Goal: Navigation & Orientation: Find specific page/section

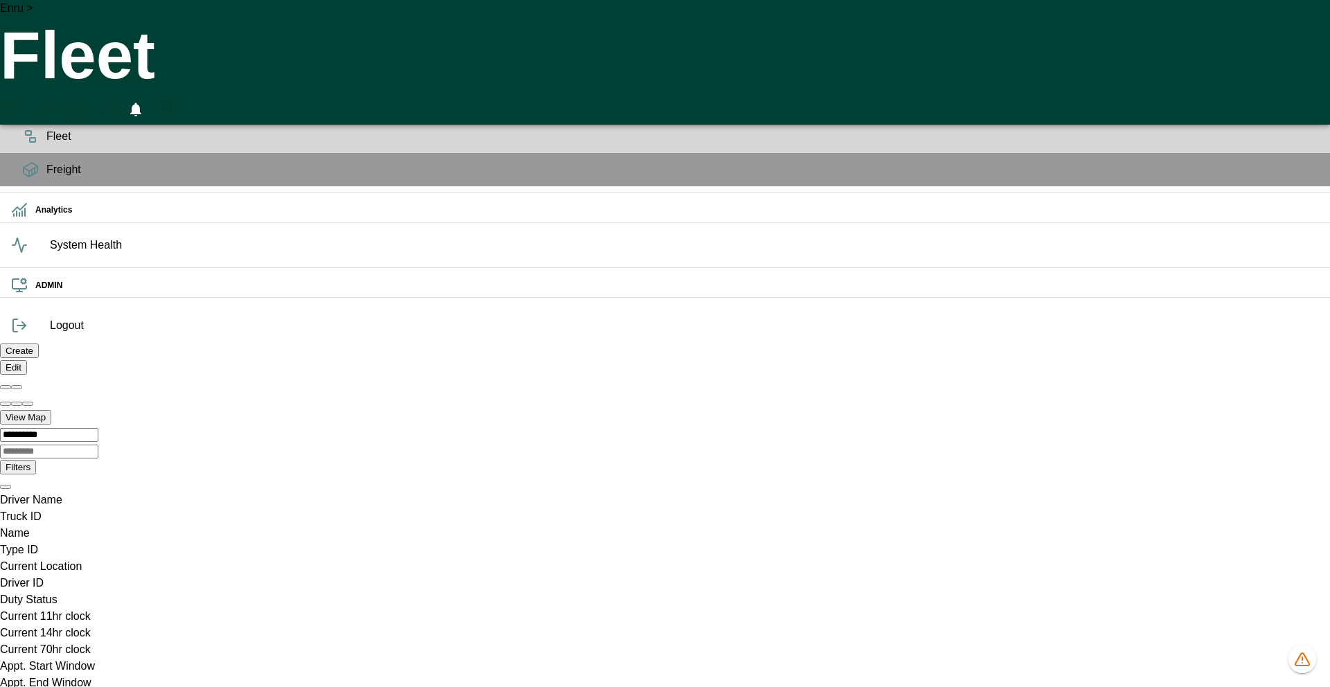
scroll to position [0, 986166]
click at [85, 101] on icon "HomeTime Editor" at bounding box center [75, 110] width 20 height 18
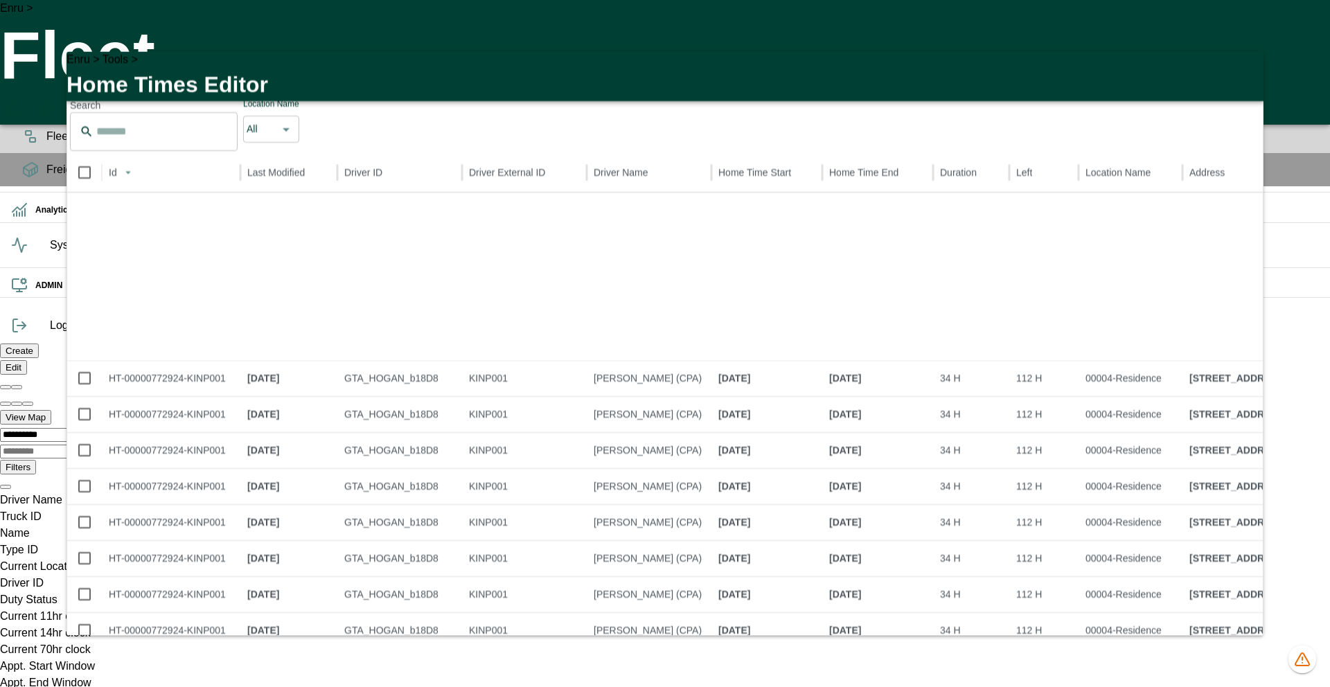
scroll to position [0, 0]
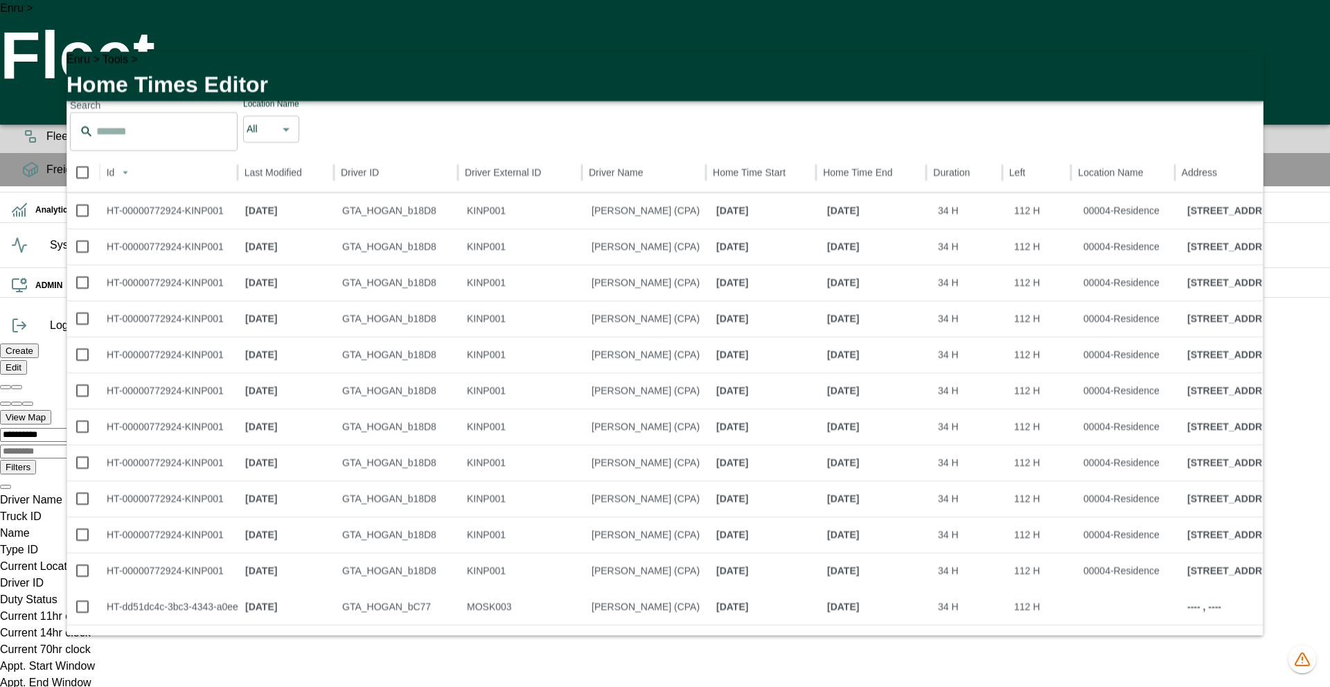
click at [1240, 72] on icon "button" at bounding box center [1245, 71] width 10 height 10
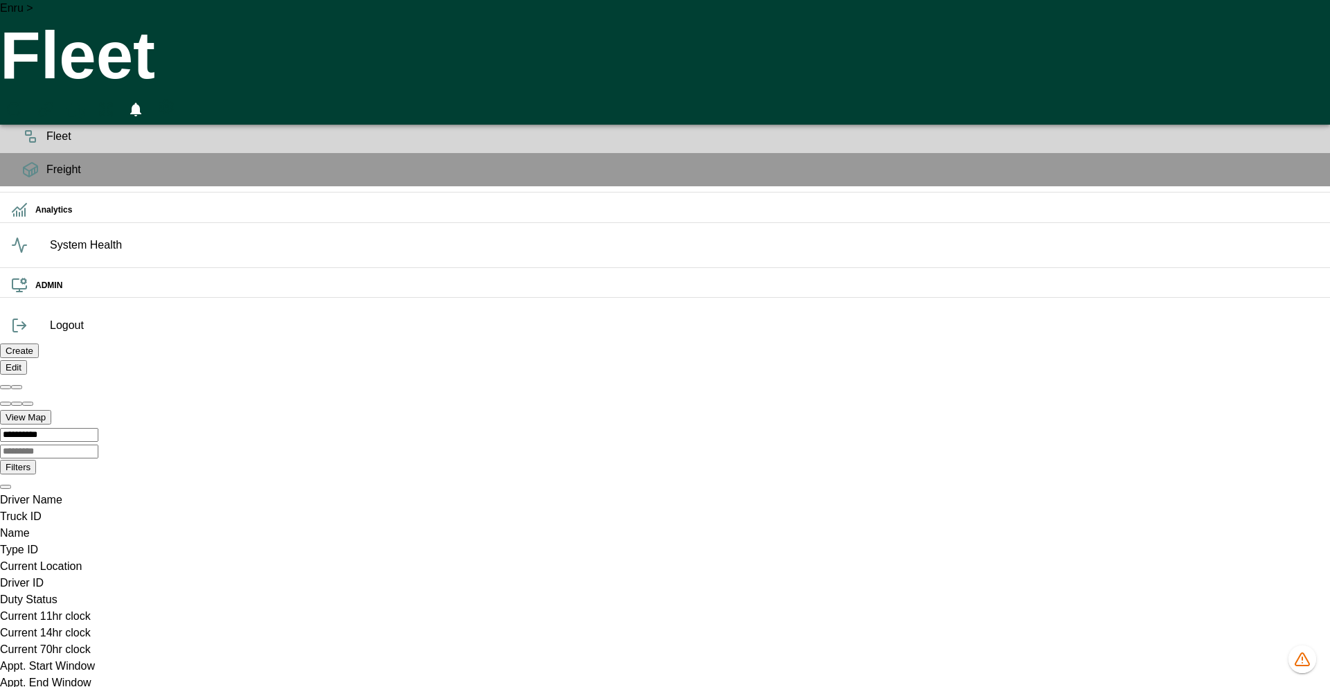
click at [421, 33] on div "Enru > Fleet 0" at bounding box center [665, 62] width 1330 height 125
click at [87, 101] on icon "HomeTime Editor" at bounding box center [75, 111] width 21 height 21
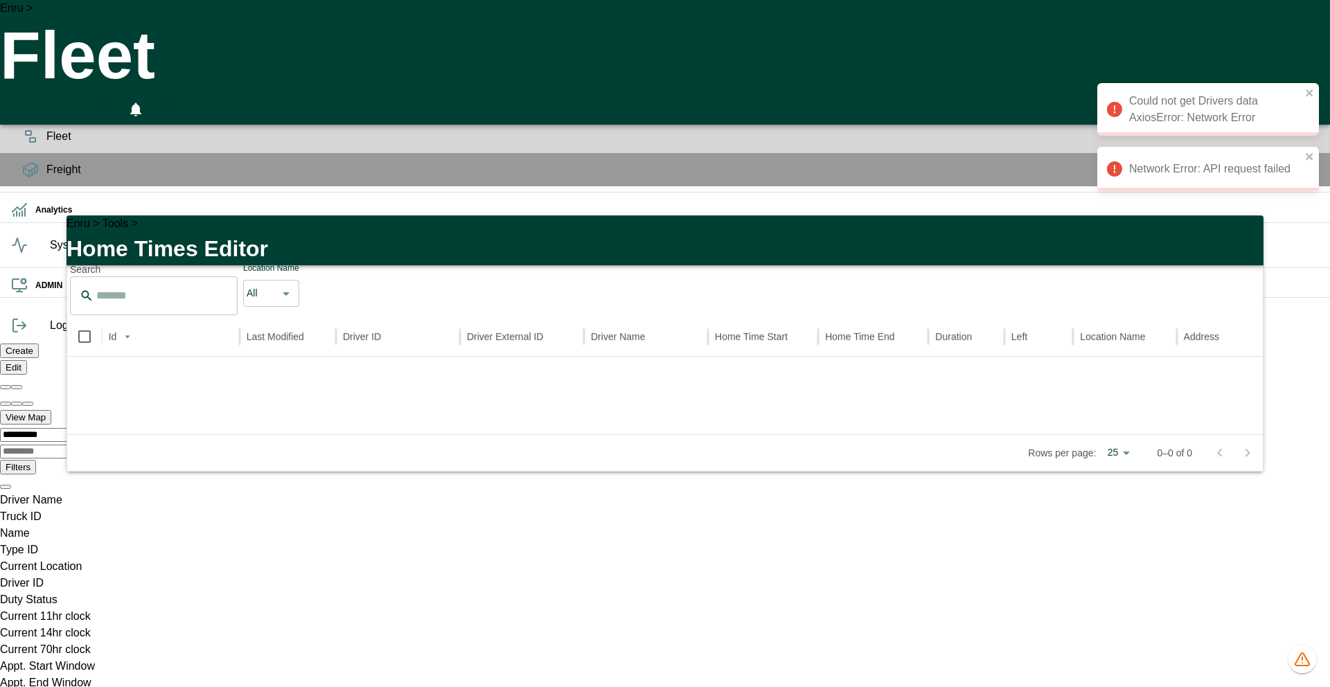
click at [1315, 92] on div "Could not get Drivers data AxiosError: Network Error" at bounding box center [1209, 109] width 222 height 53
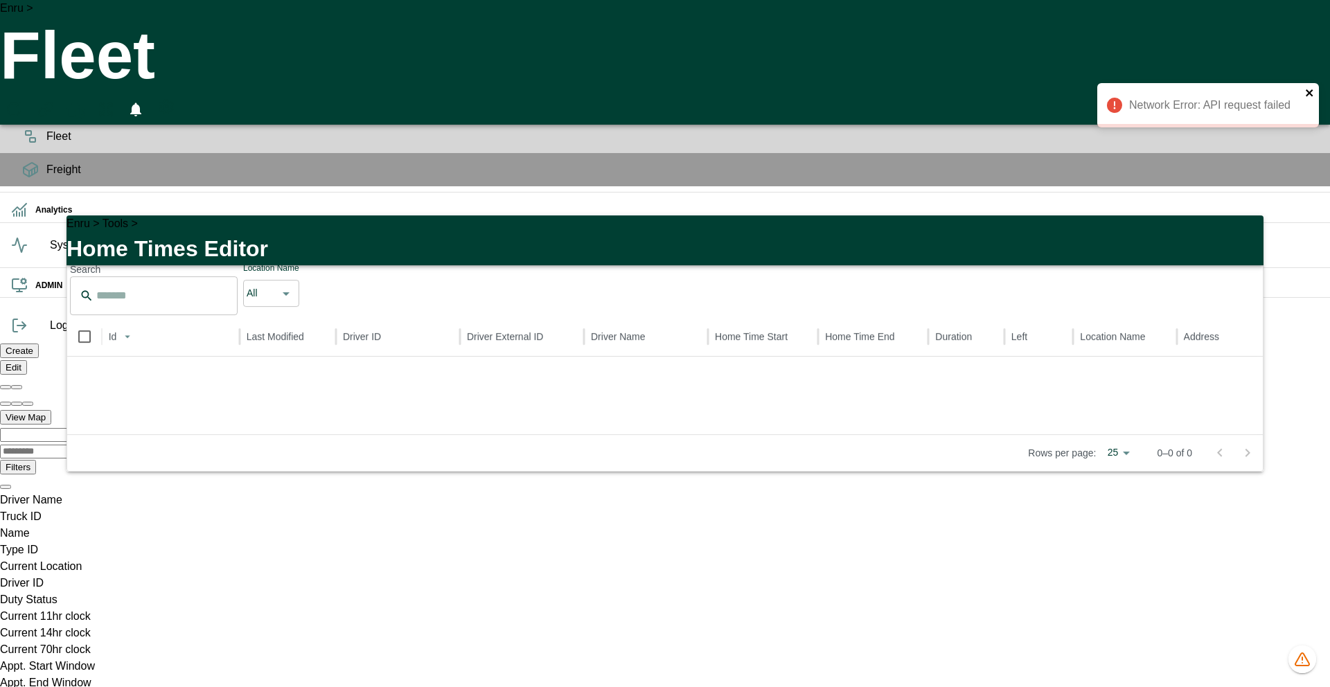
click at [1308, 96] on icon "close" at bounding box center [1310, 92] width 10 height 11
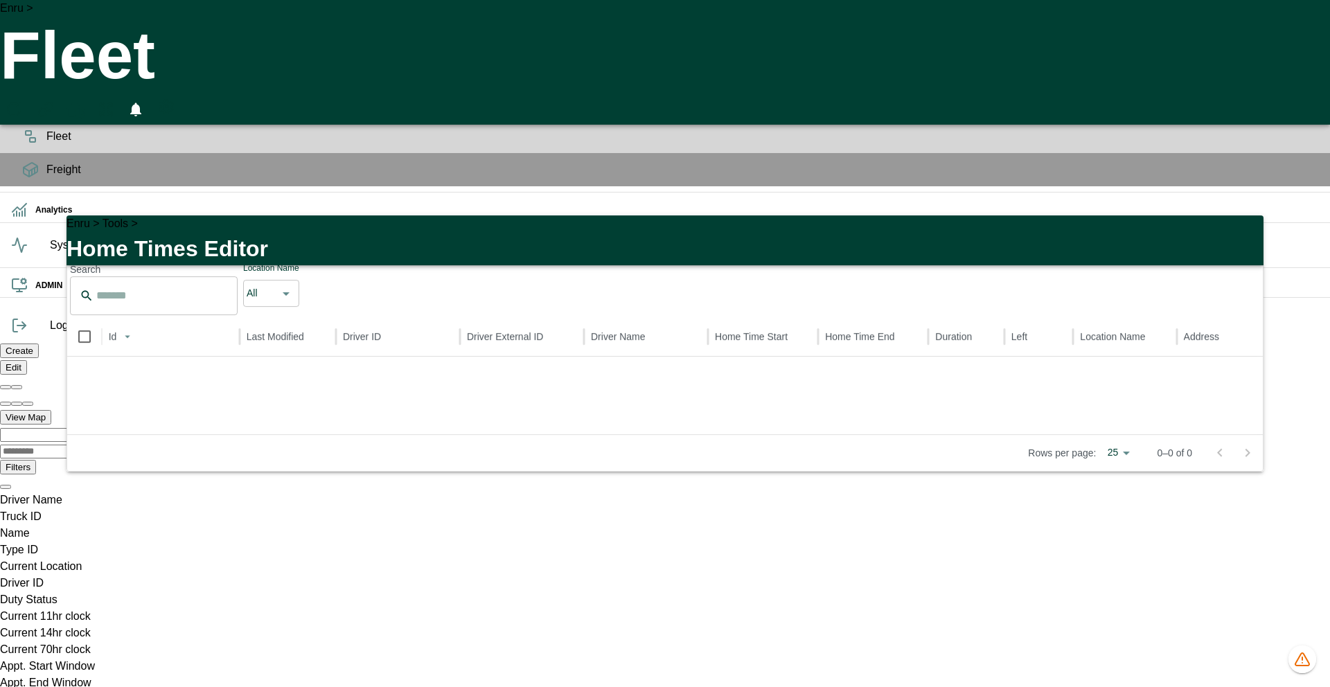
click at [1240, 230] on icon "button" at bounding box center [1245, 235] width 10 height 10
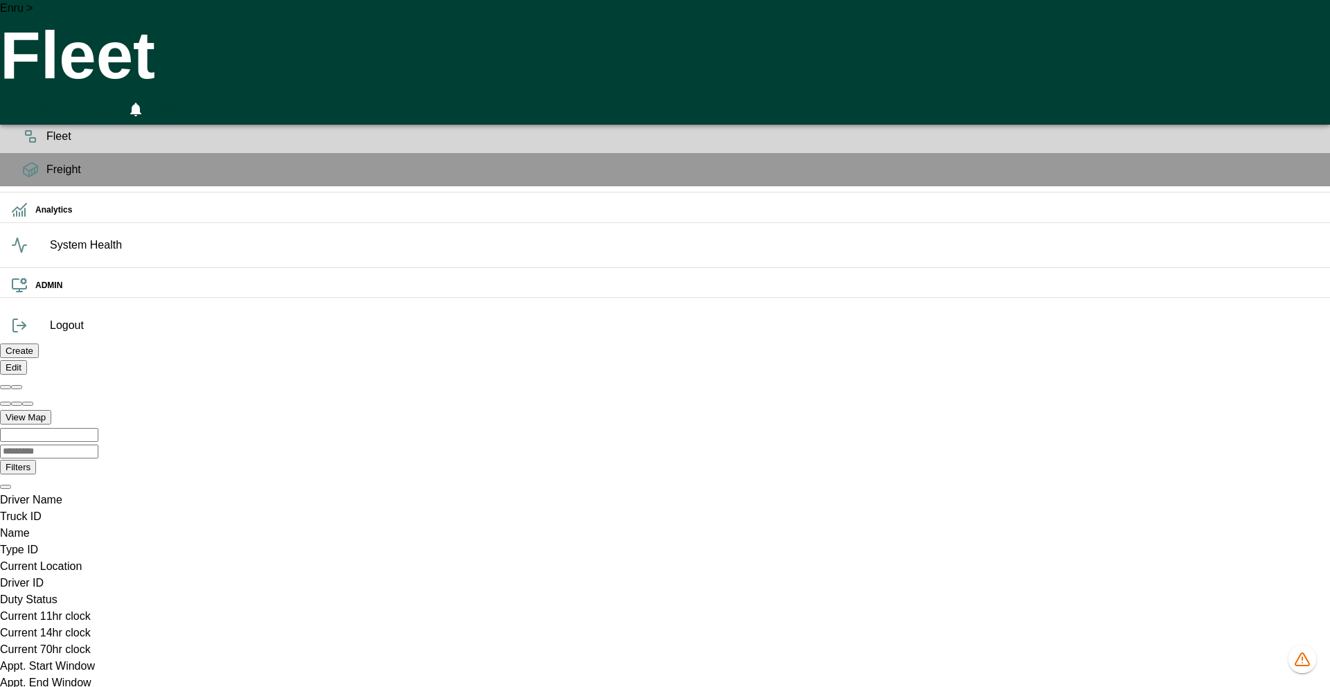
click at [87, 101] on icon "HomeTime Editor" at bounding box center [75, 111] width 21 height 21
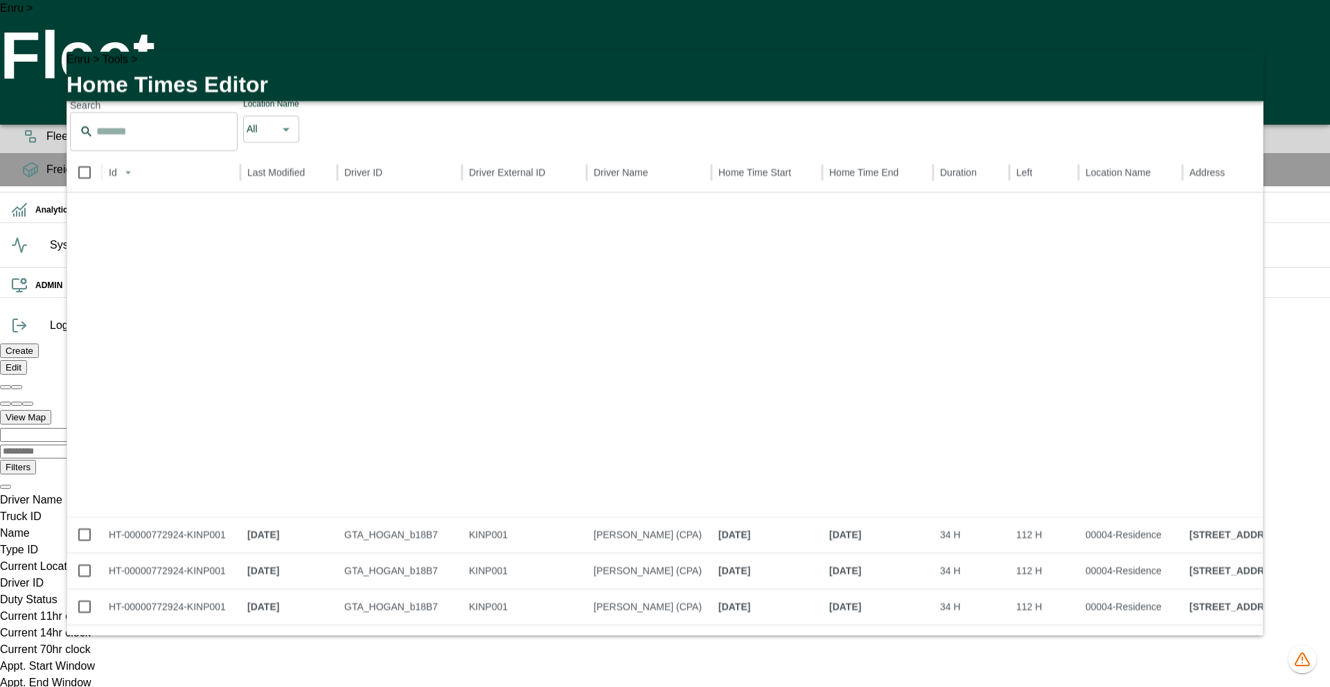
scroll to position [1223, 0]
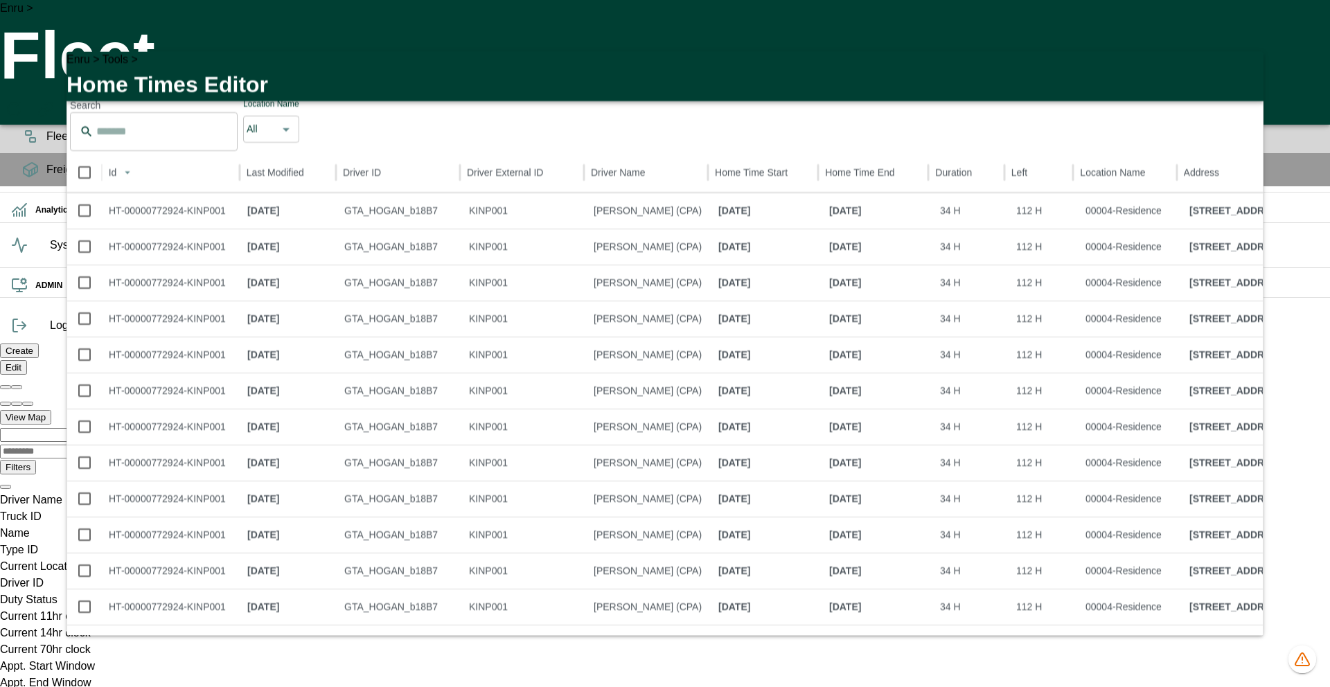
click at [1236, 65] on icon "button" at bounding box center [1244, 70] width 17 height 17
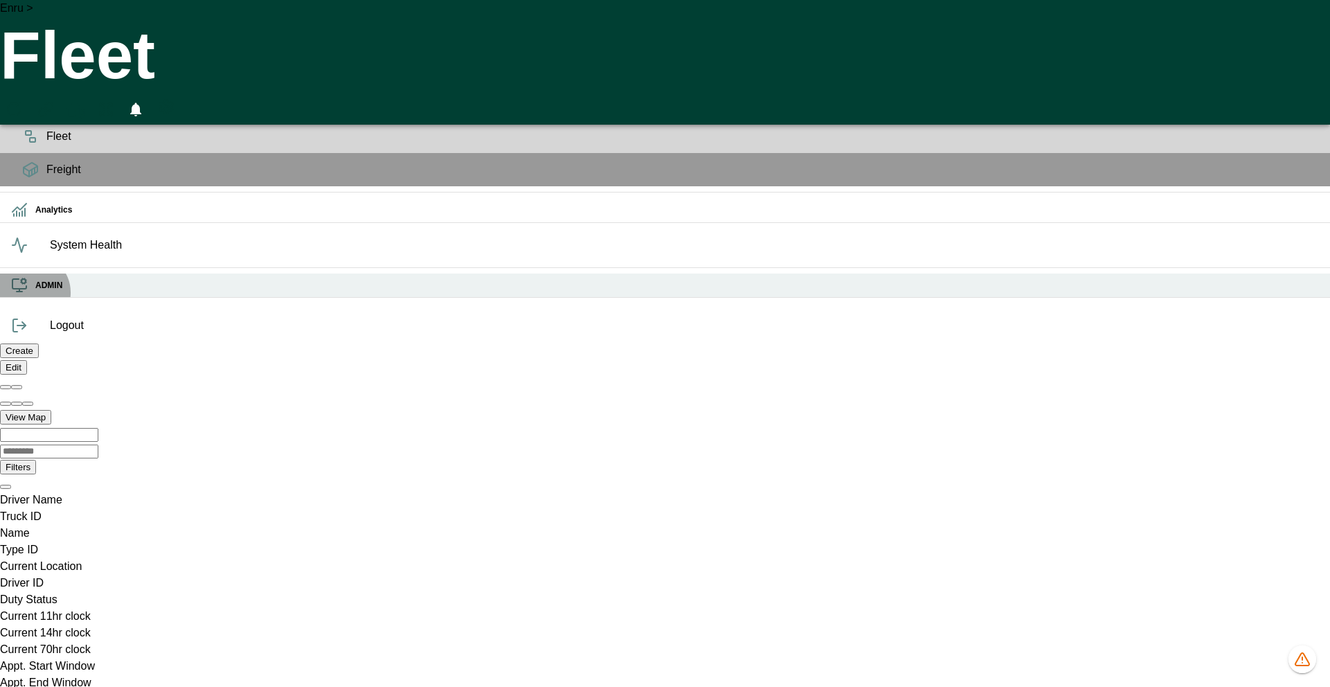
click at [32, 298] on div "ADMIN" at bounding box center [665, 286] width 1330 height 24
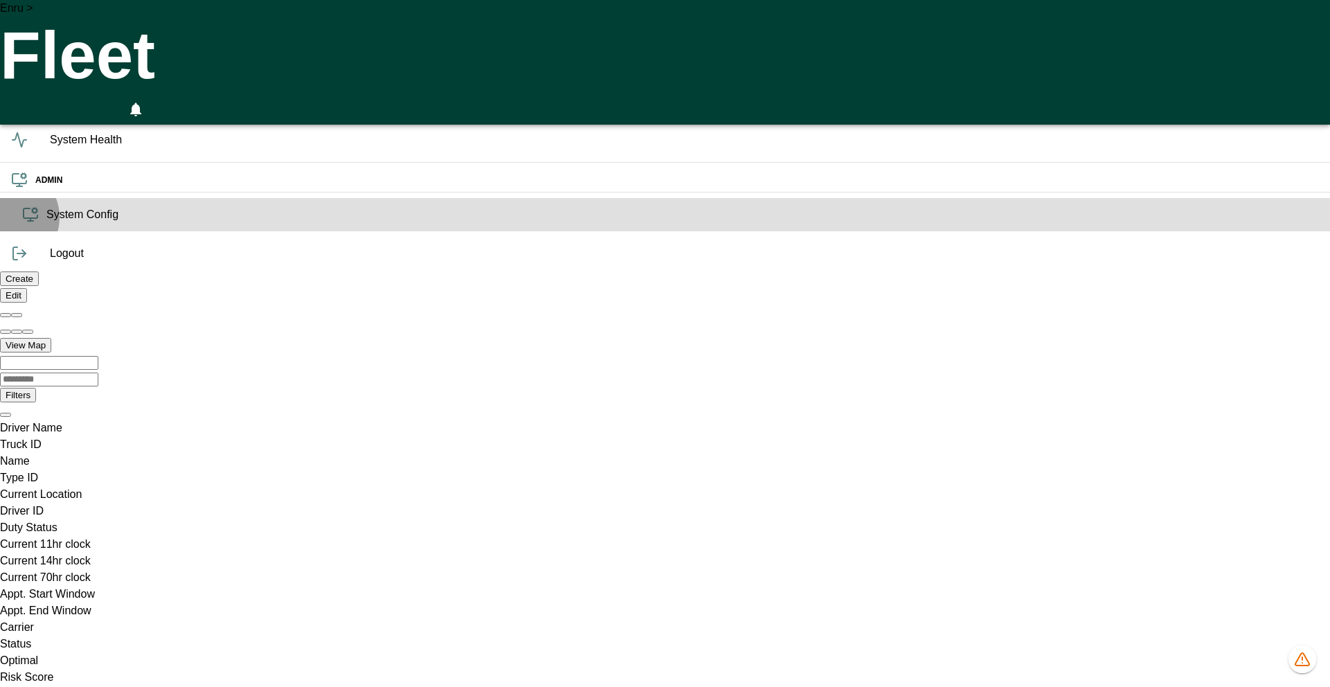
click at [9, 231] on div "System Config" at bounding box center [665, 214] width 1330 height 33
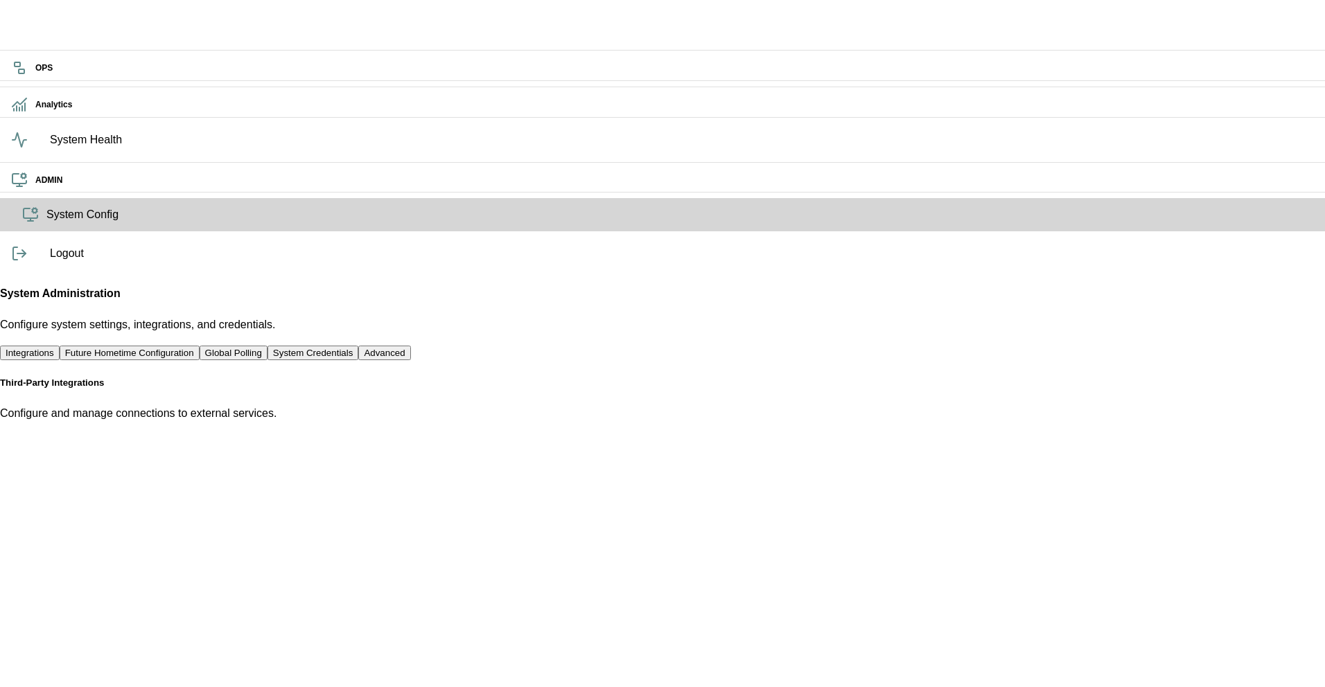
click at [200, 346] on button "Future Hometime Configuration" at bounding box center [130, 353] width 140 height 15
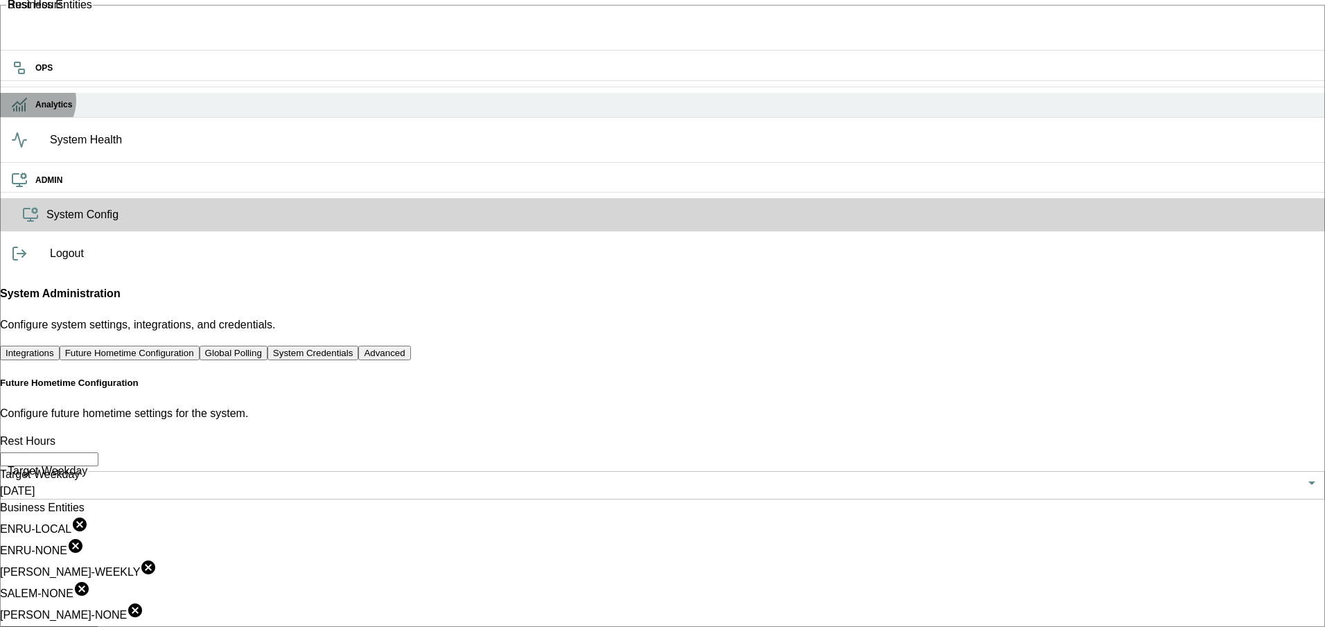
click at [26, 107] on icon at bounding box center [19, 102] width 14 height 8
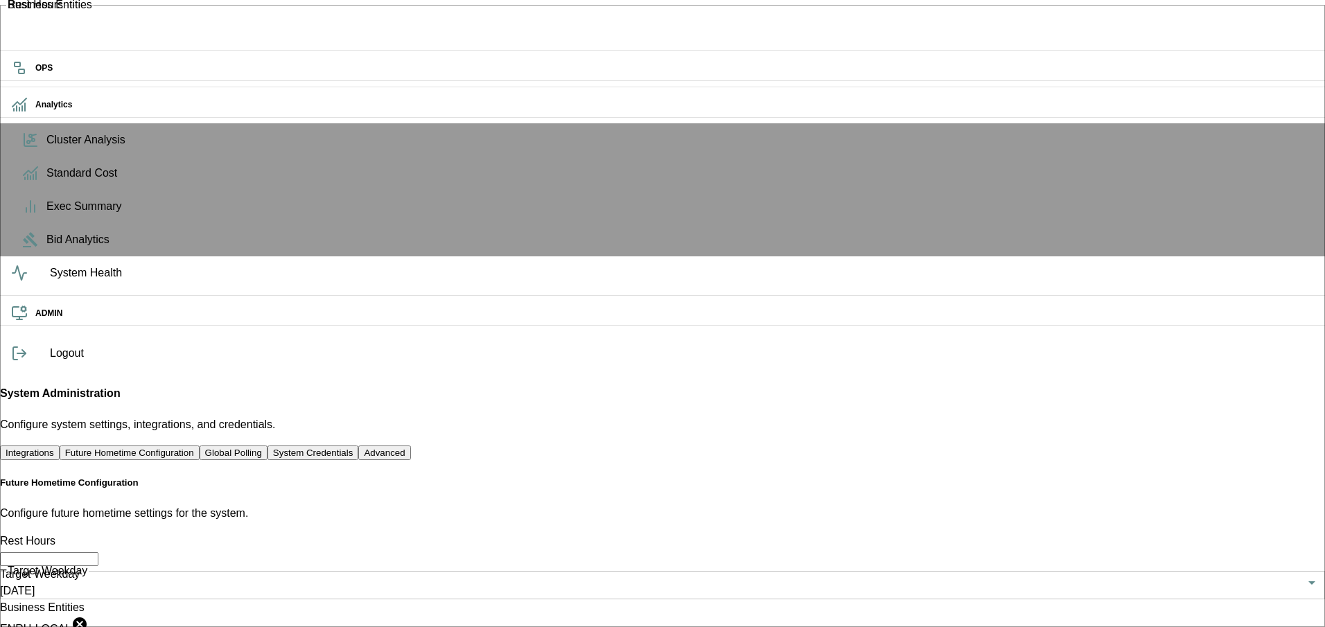
click at [24, 87] on hr at bounding box center [662, 87] width 1325 height 1
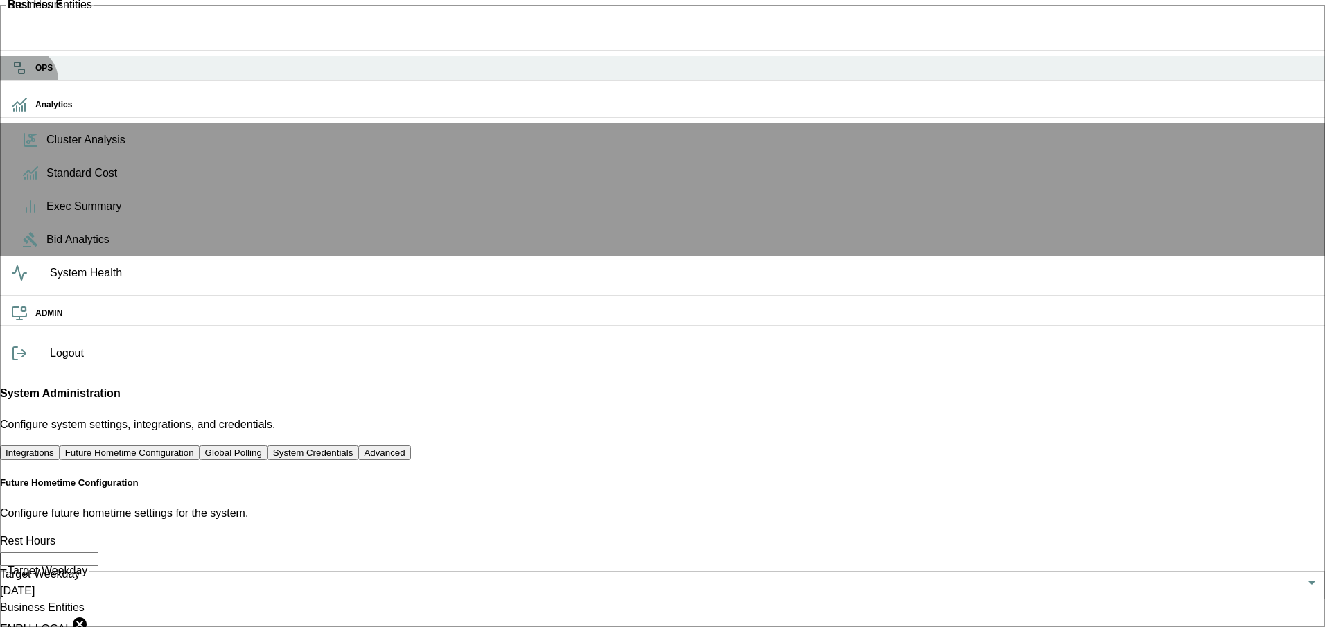
click at [35, 75] on h6 "OPS" at bounding box center [674, 68] width 1278 height 13
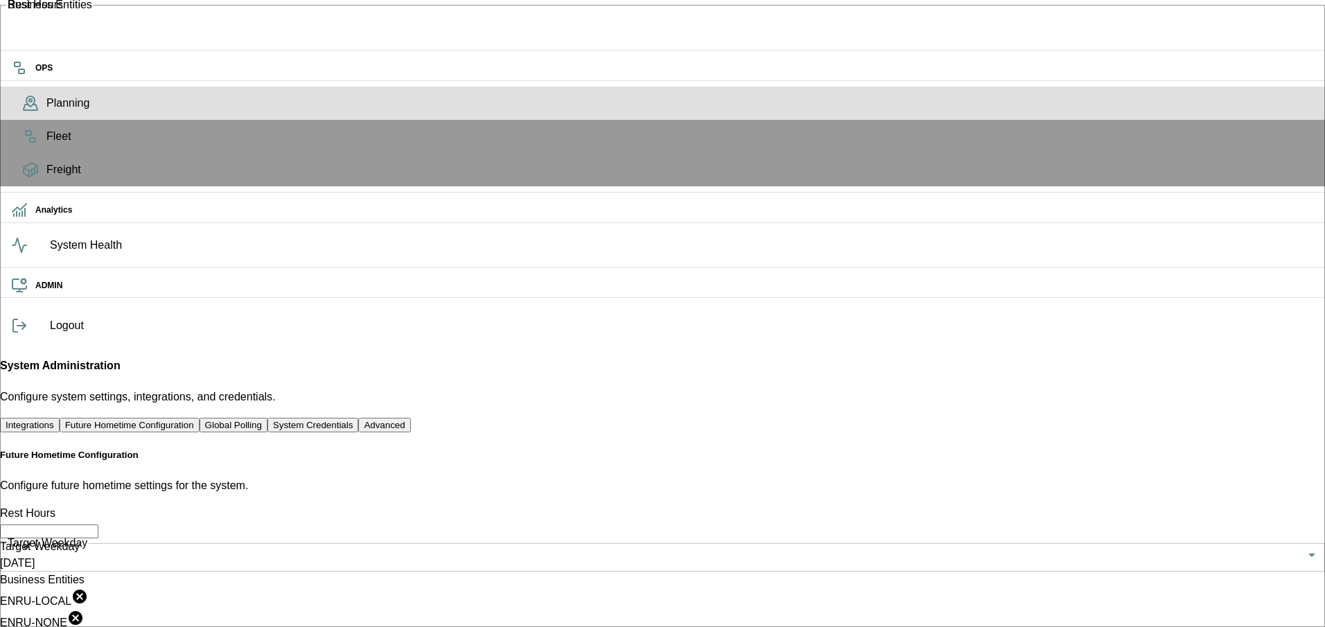
click at [46, 112] on span "Planning" at bounding box center [679, 103] width 1267 height 17
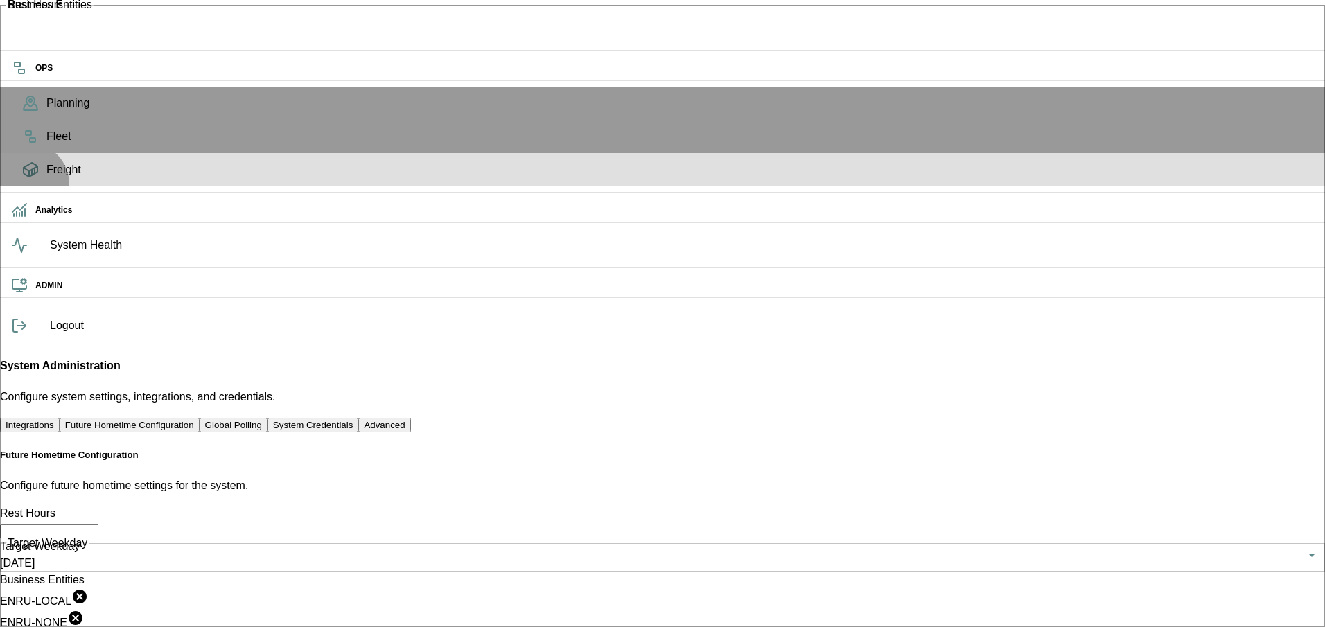
click at [46, 178] on span "Freight" at bounding box center [679, 169] width 1267 height 17
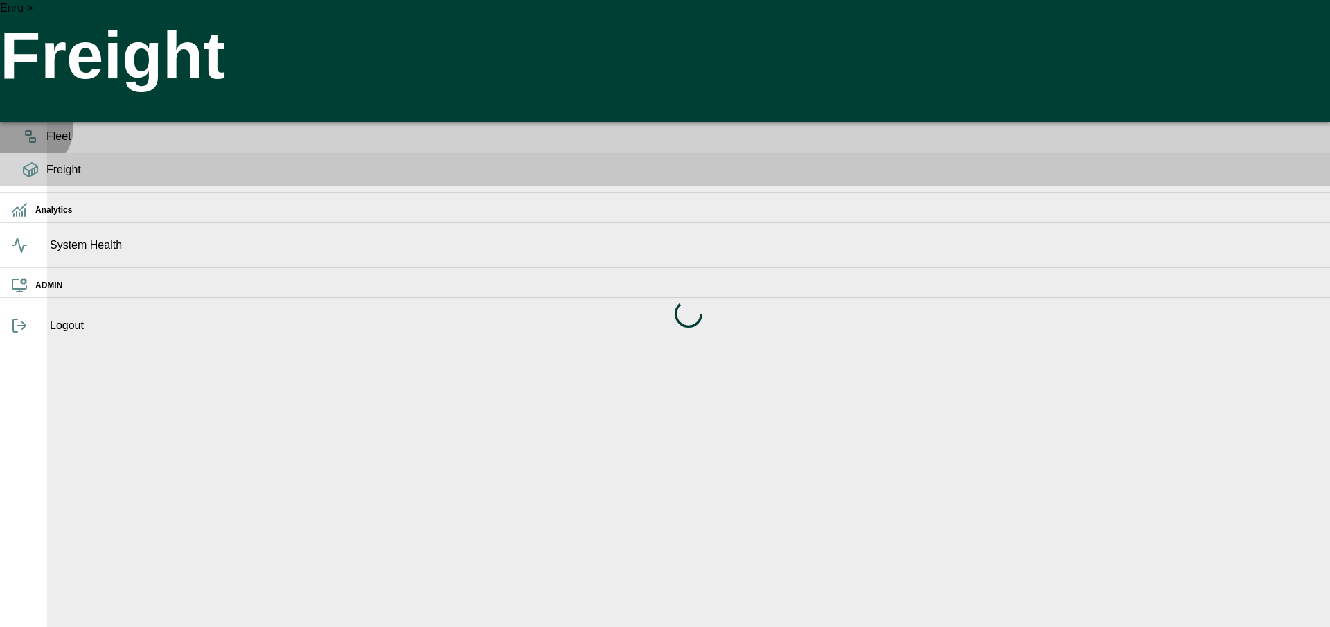
click at [29, 145] on icon at bounding box center [30, 136] width 17 height 17
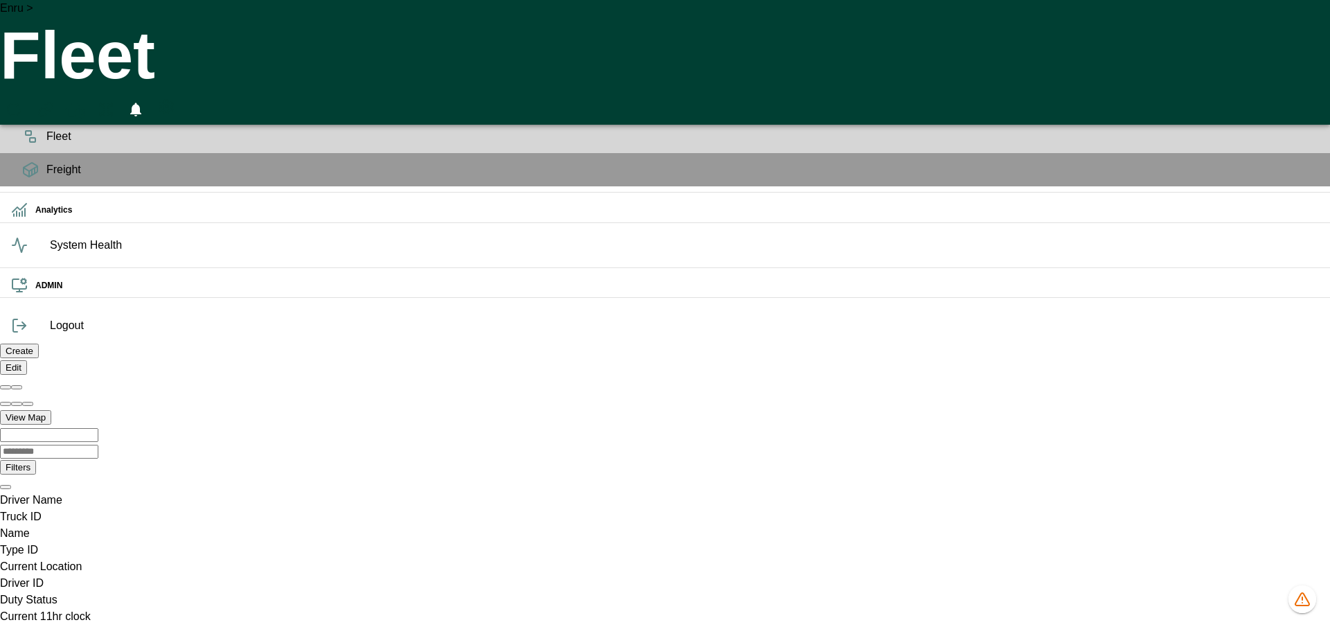
scroll to position [0, 986166]
click at [85, 101] on icon "HomeTime Editor" at bounding box center [75, 110] width 20 height 18
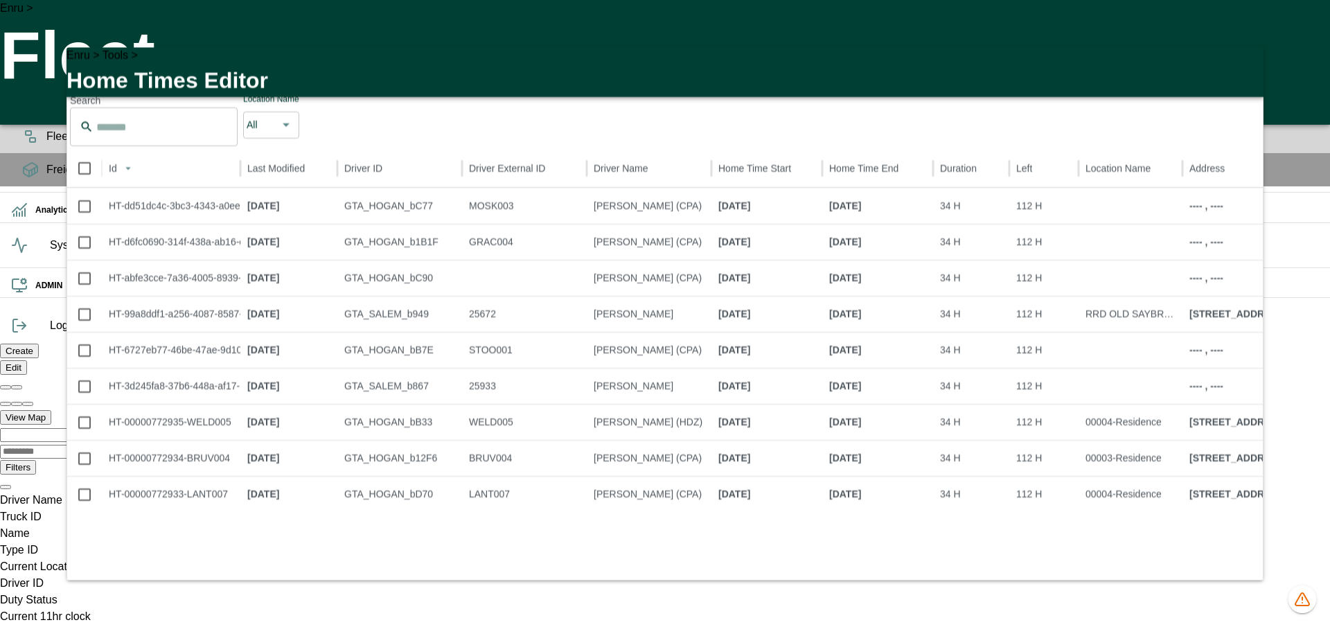
scroll to position [0, 0]
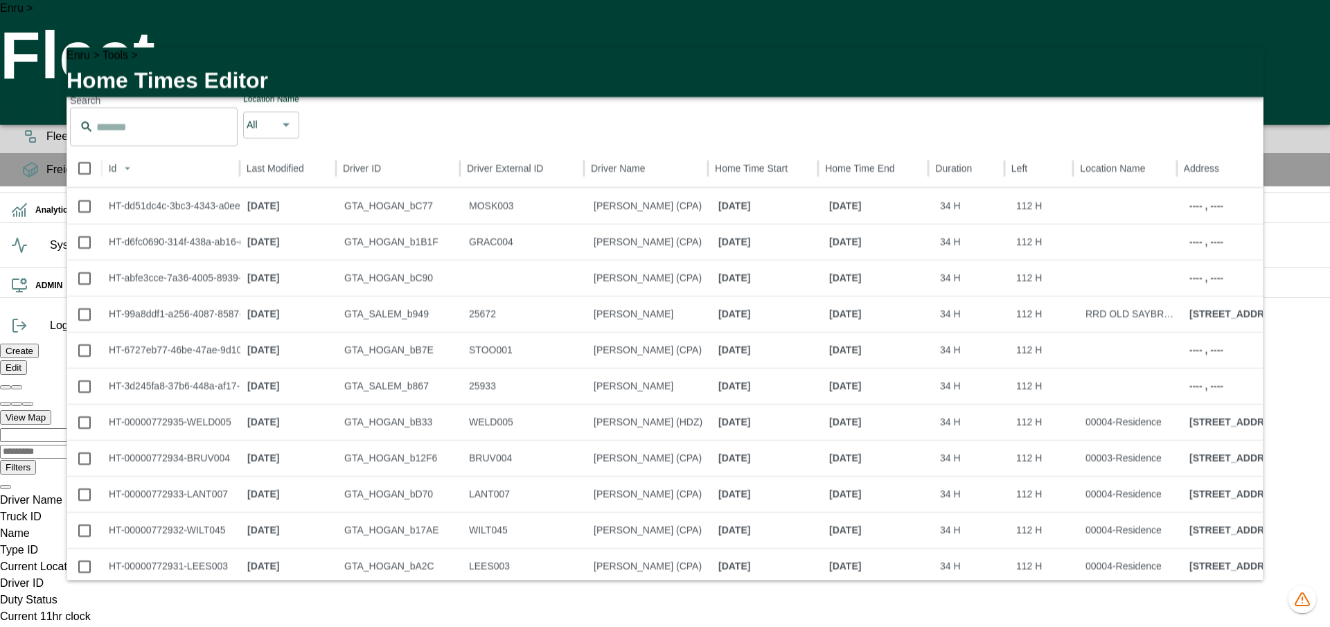
click at [1238, 64] on icon "button" at bounding box center [1244, 66] width 17 height 17
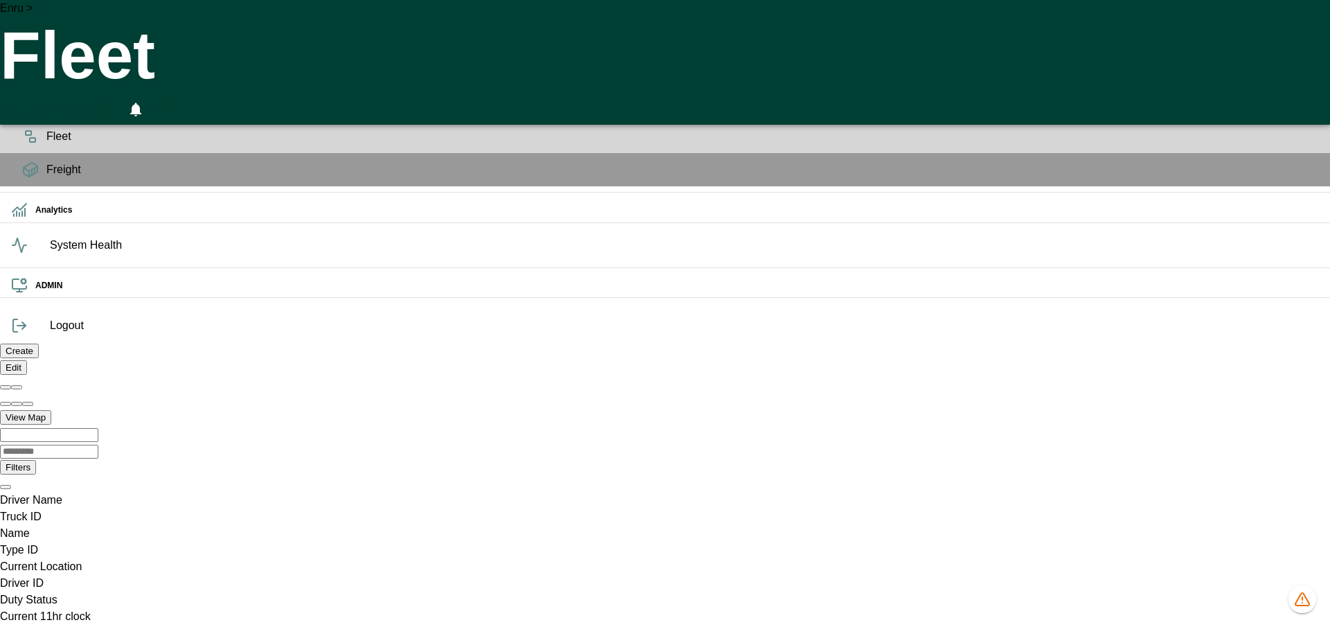
scroll to position [0, 986166]
click at [87, 101] on icon "HomeTime Editor" at bounding box center [75, 111] width 21 height 21
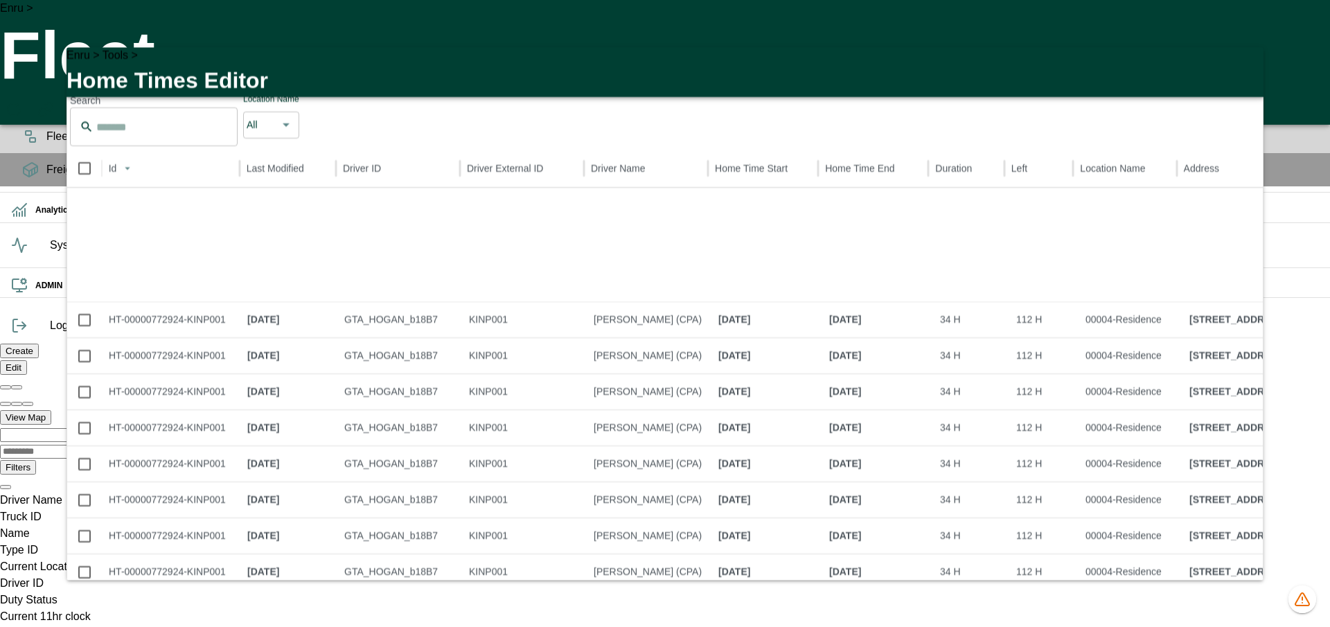
scroll to position [958, 0]
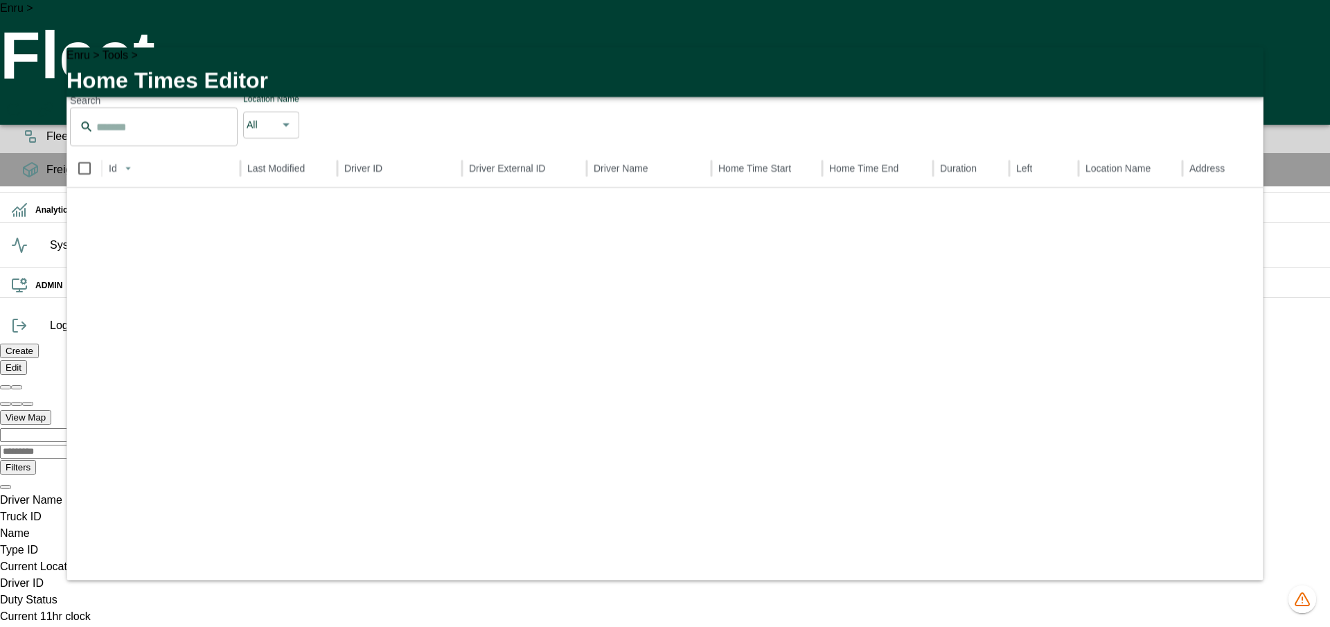
scroll to position [35, 0]
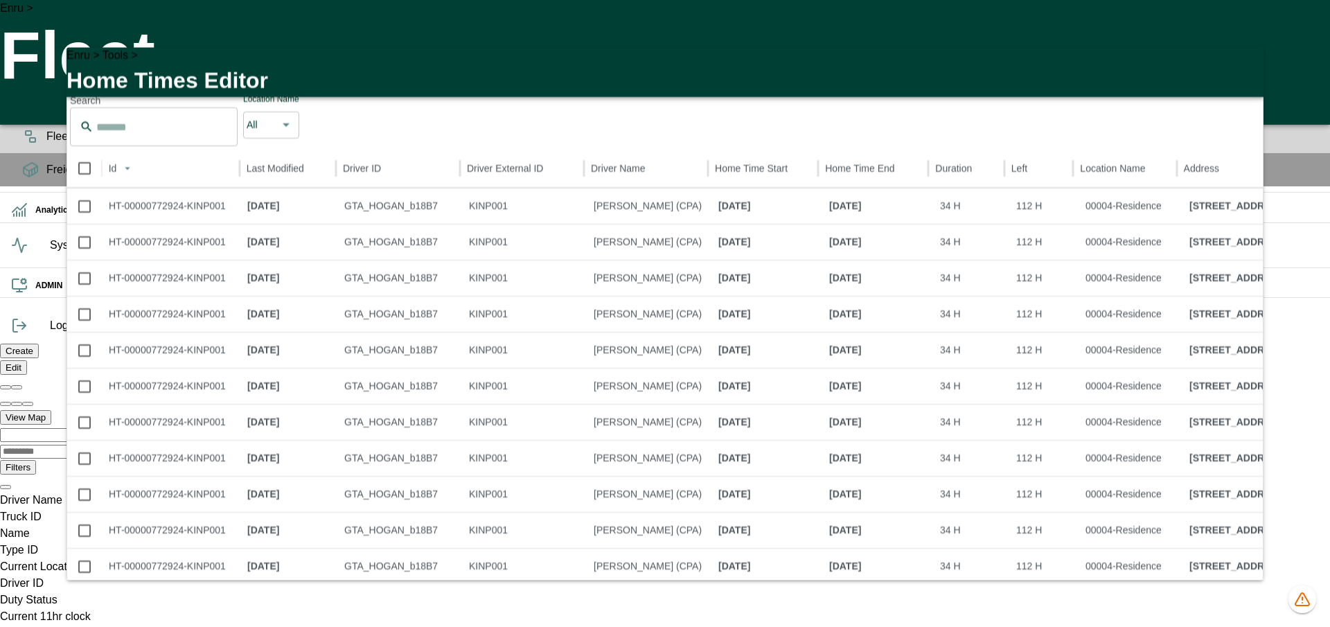
click at [1245, 64] on icon "button" at bounding box center [1244, 66] width 17 height 17
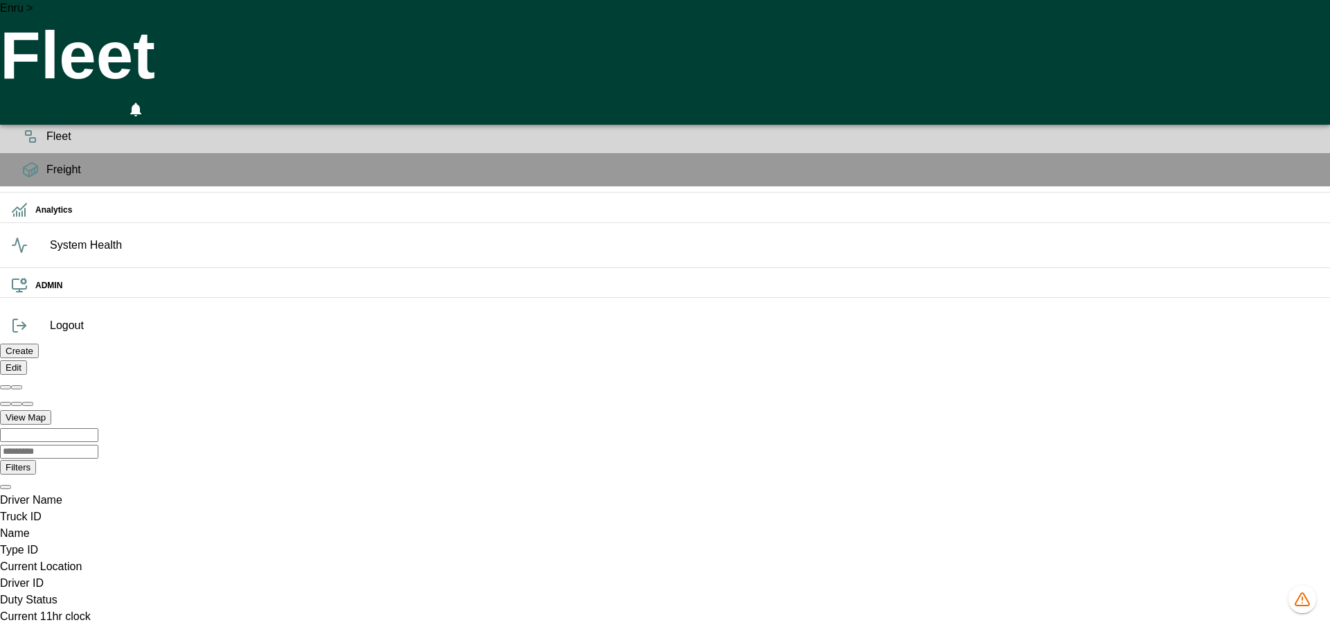
click at [1183, 94] on div "0" at bounding box center [665, 109] width 1330 height 30
click at [85, 101] on icon "HomeTime Editor" at bounding box center [75, 110] width 20 height 18
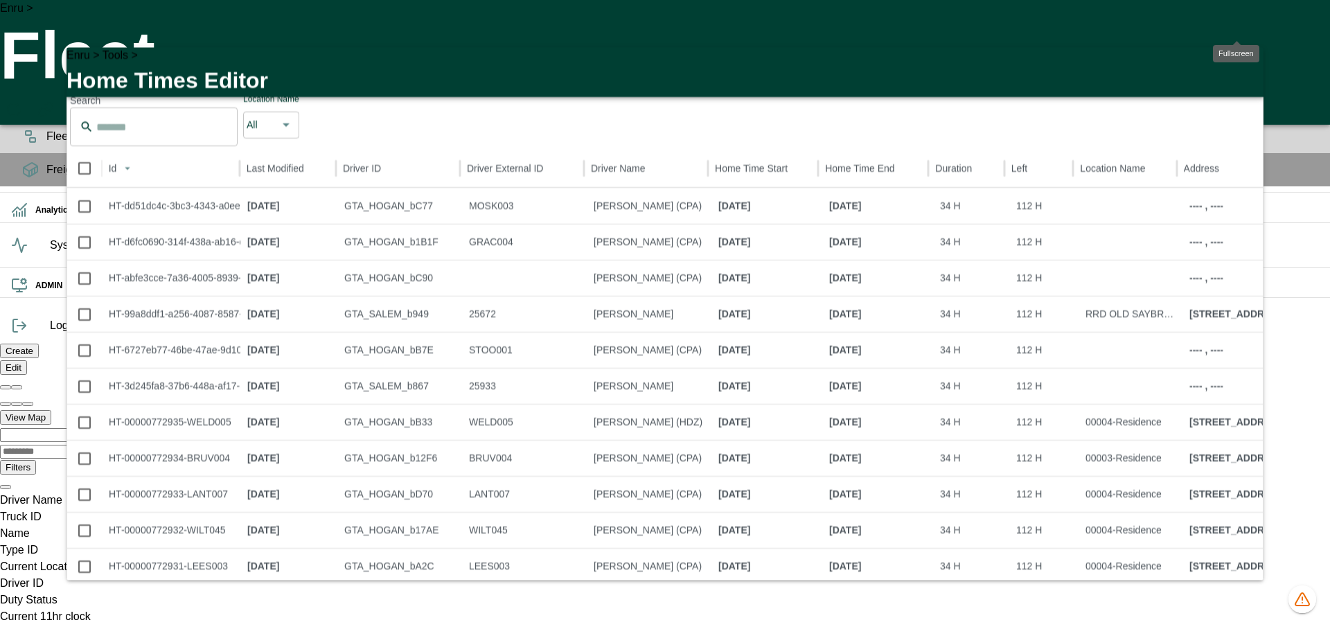
click at [1242, 62] on div "Fullscreen" at bounding box center [1236, 53] width 46 height 17
click at [1247, 71] on icon "button" at bounding box center [1245, 67] width 10 height 10
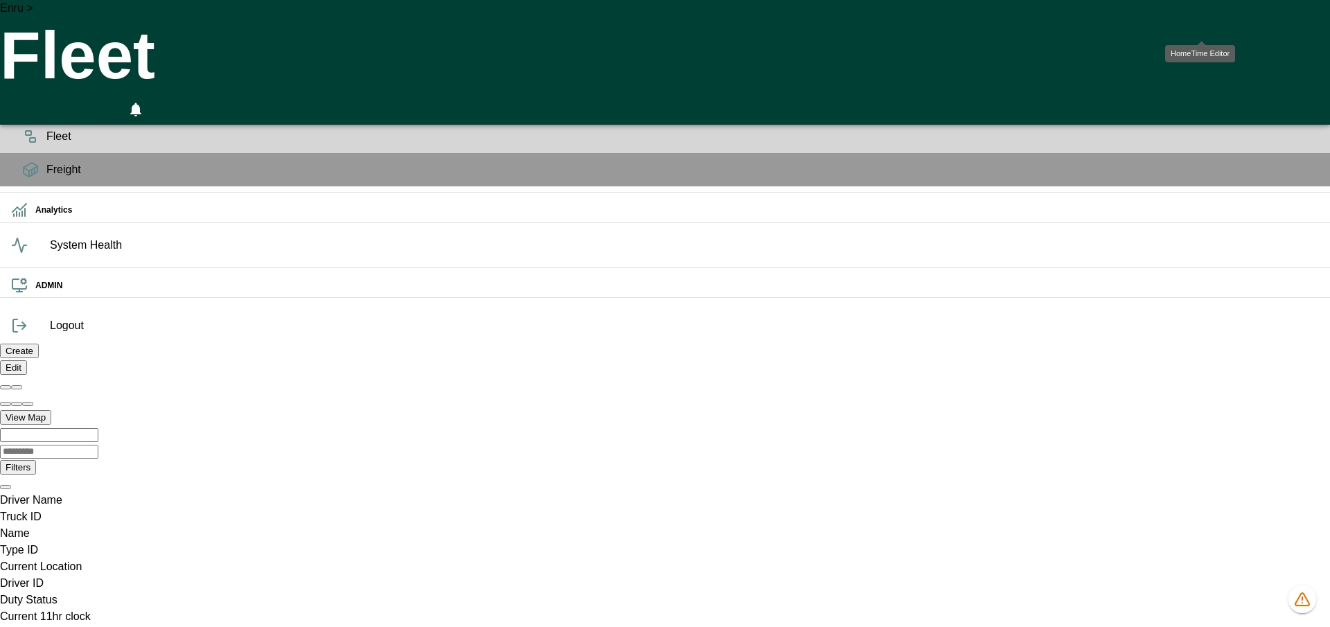
click at [85, 101] on icon "HomeTime Editor" at bounding box center [75, 110] width 20 height 18
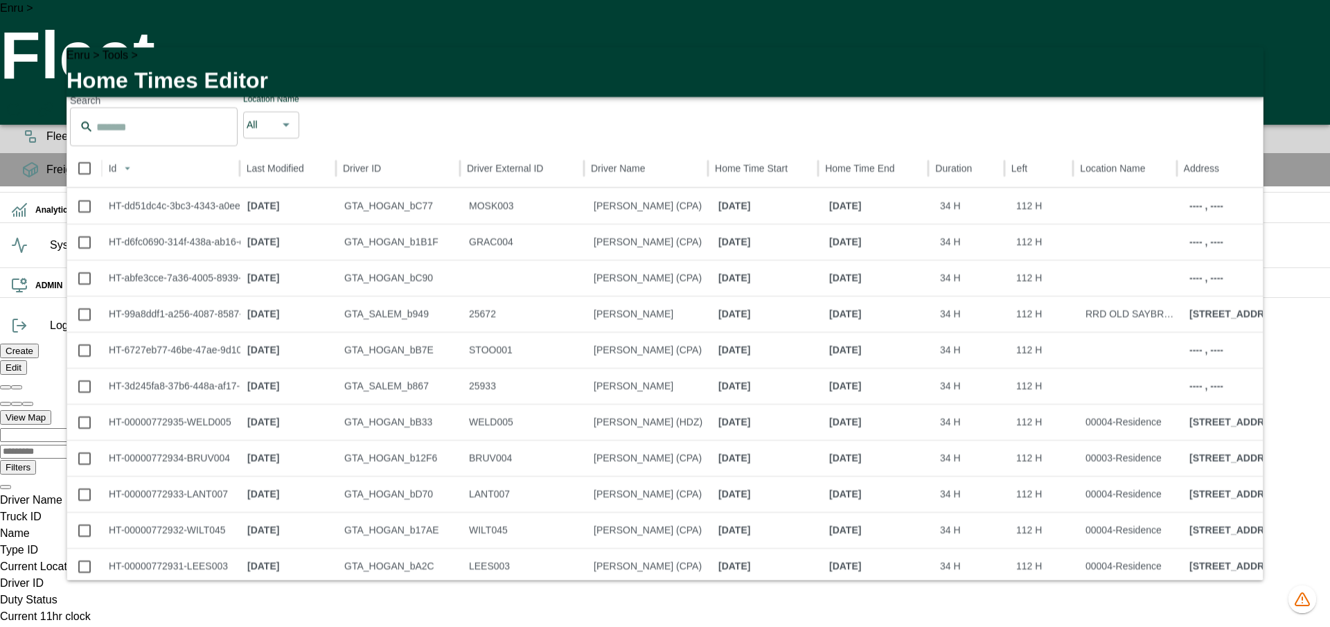
scroll to position [0, 0]
click at [1251, 70] on icon "button" at bounding box center [1244, 66] width 17 height 17
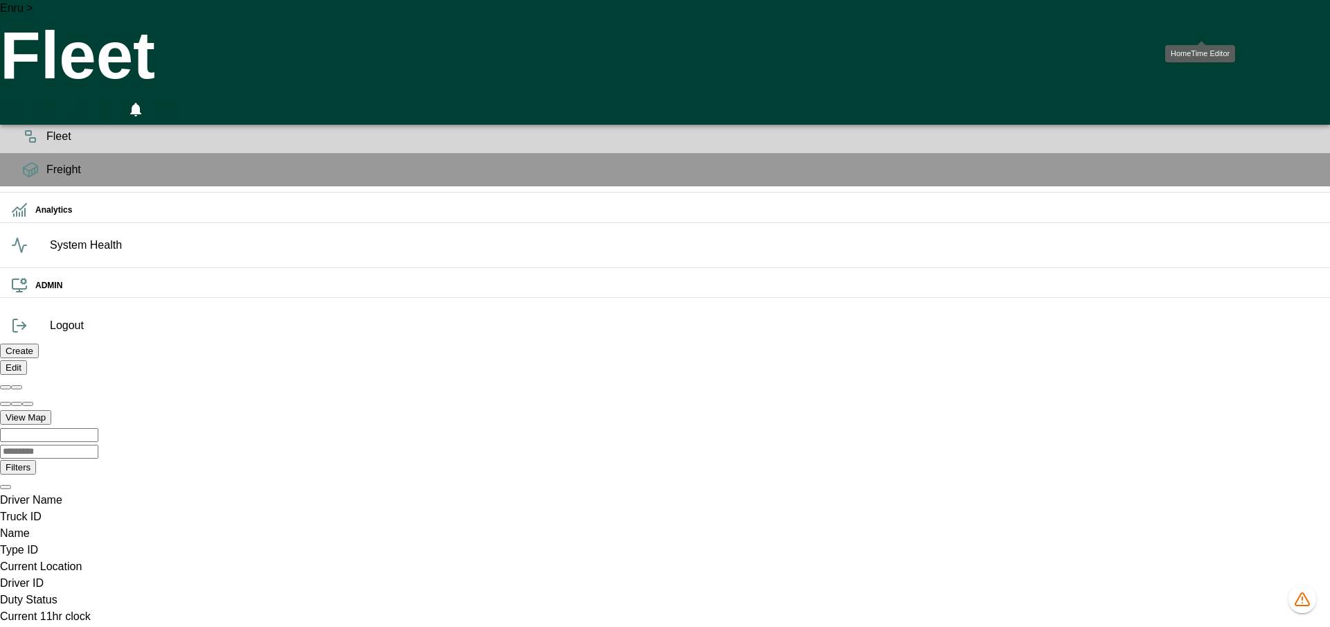
click at [85, 101] on icon "HomeTime Editor" at bounding box center [75, 110] width 20 height 18
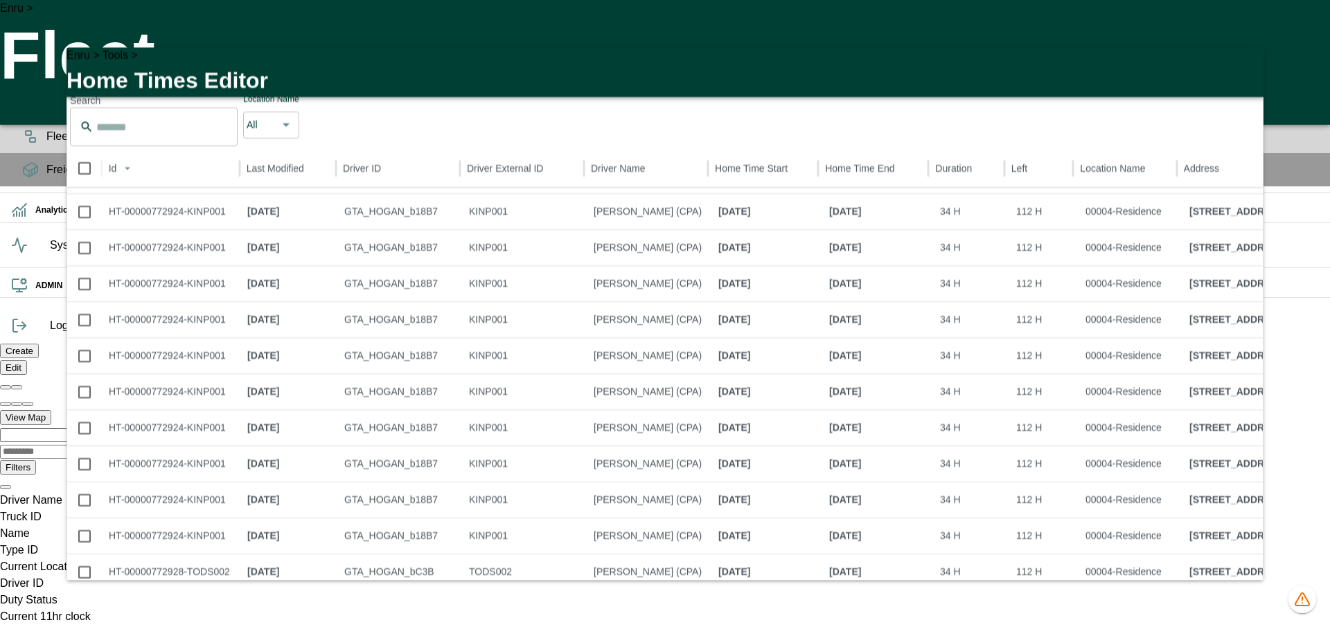
scroll to position [0, 986166]
click at [1245, 67] on icon "button" at bounding box center [1245, 67] width 10 height 10
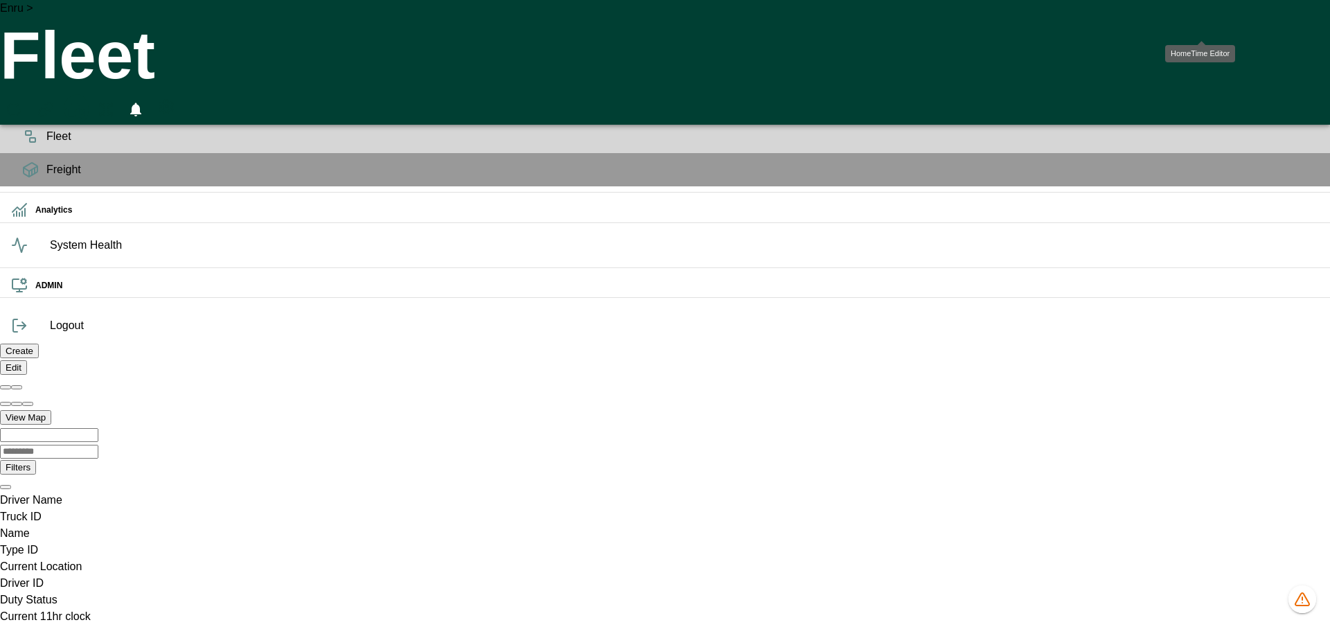
click at [85, 101] on icon "HomeTime Editor" at bounding box center [75, 110] width 20 height 18
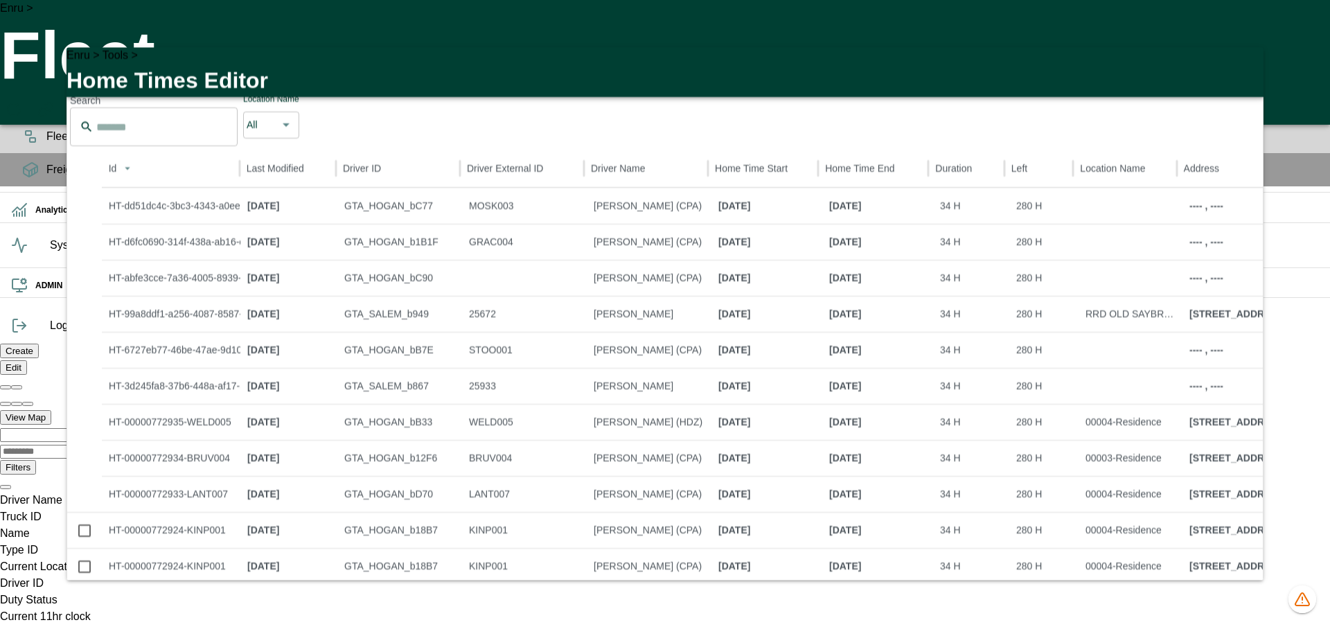
scroll to position [0, 0]
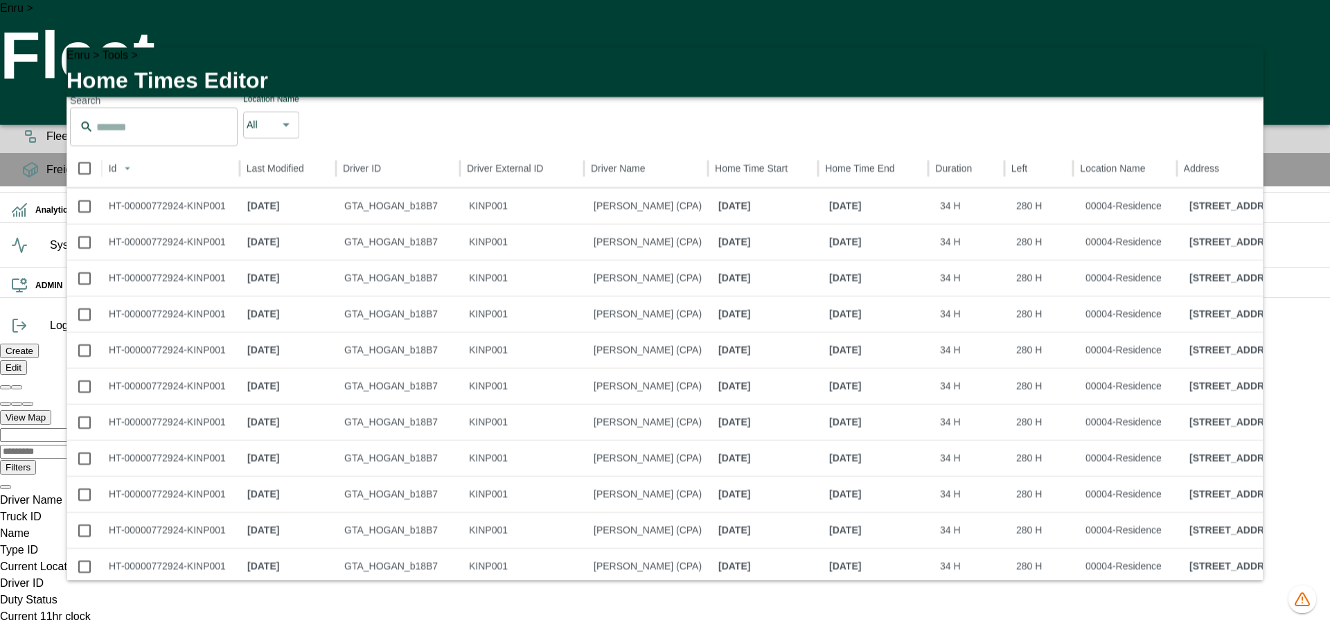
click at [1240, 65] on icon "button" at bounding box center [1244, 66] width 17 height 17
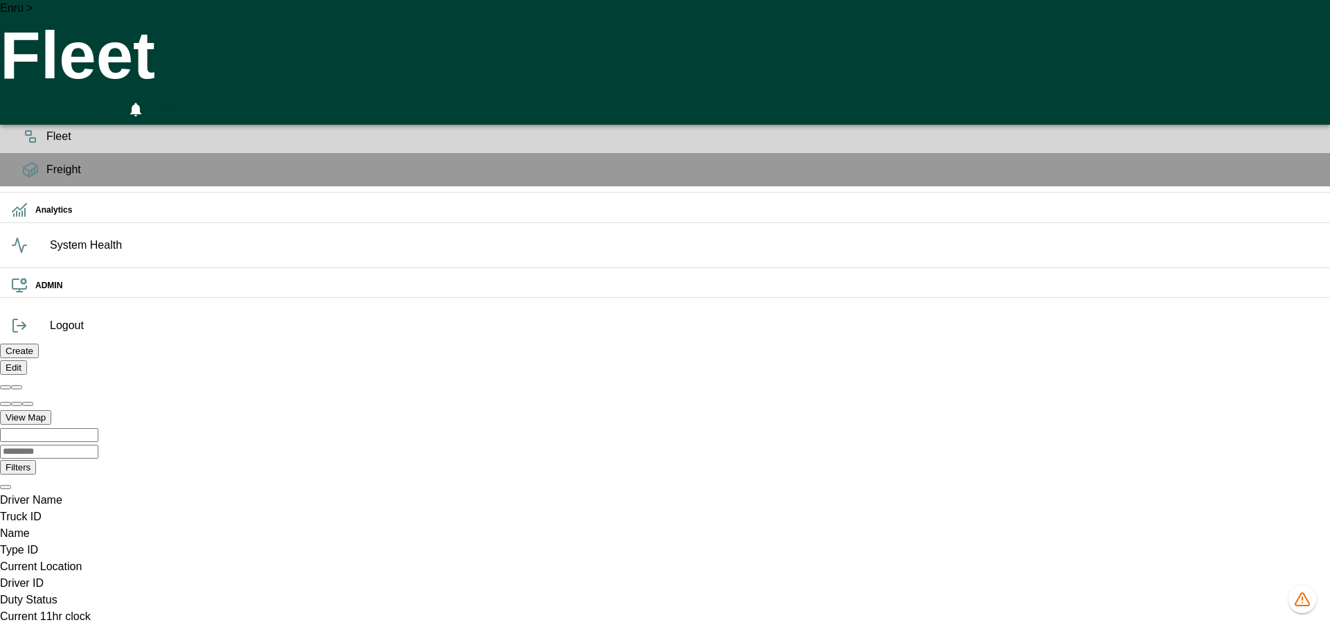
scroll to position [0, 986166]
